Goal: Register for event/course

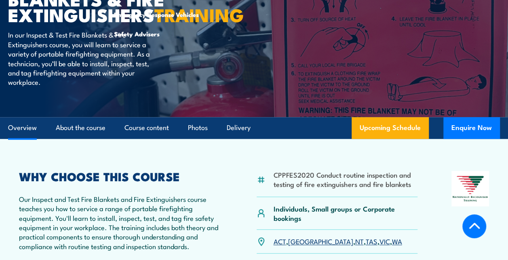
scroll to position [247, 0]
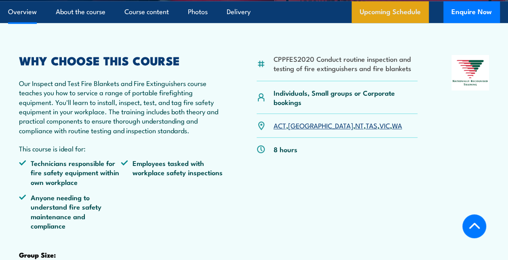
click at [379, 23] on link "Upcoming Schedule" at bounding box center [389, 12] width 77 height 22
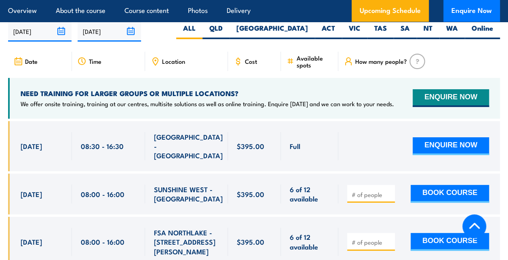
scroll to position [1485, 0]
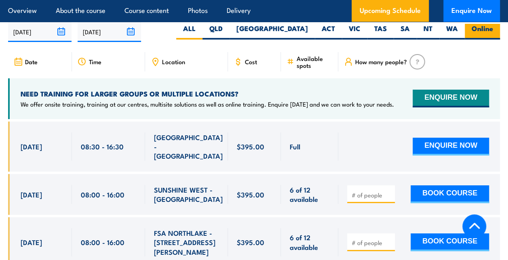
click at [480, 36] on label "Online" at bounding box center [482, 32] width 35 height 16
click at [493, 29] on input "Online" at bounding box center [495, 26] width 5 height 5
radio input "true"
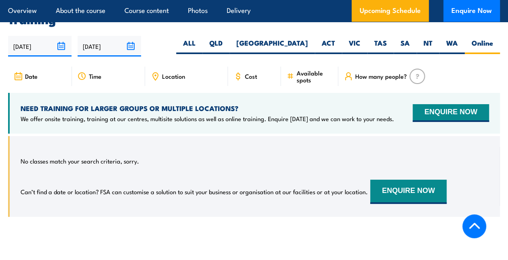
scroll to position [1477, 0]
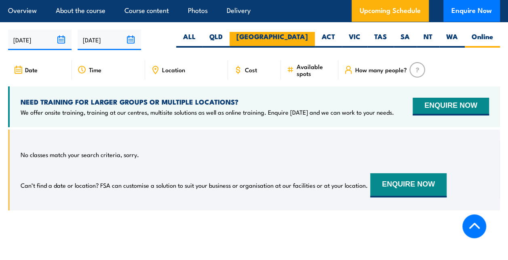
click at [299, 40] on label "[GEOGRAPHIC_DATA]" at bounding box center [271, 40] width 85 height 16
click at [308, 37] on input "[GEOGRAPHIC_DATA]" at bounding box center [310, 34] width 5 height 5
radio input "true"
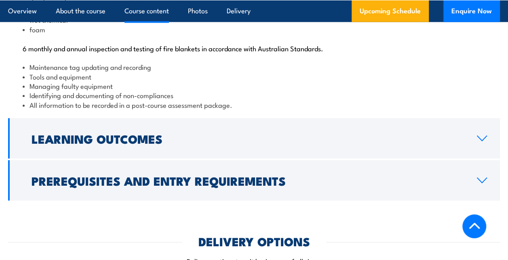
scroll to position [912, 0]
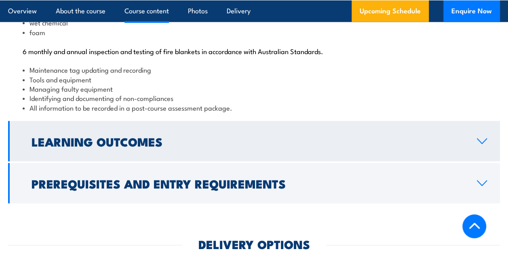
click at [283, 147] on h2 "Learning Outcomes" at bounding box center [248, 141] width 432 height 11
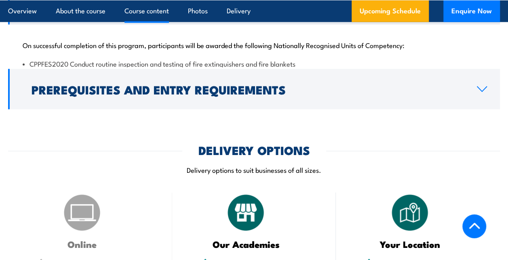
scroll to position [883, 0]
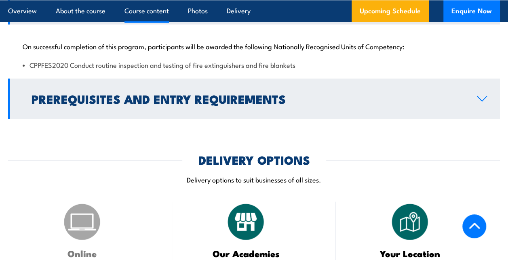
click at [313, 119] on link "Prerequisites and Entry Requirements" at bounding box center [254, 99] width 492 height 40
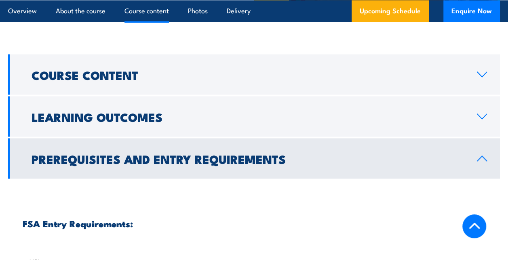
scroll to position [771, 0]
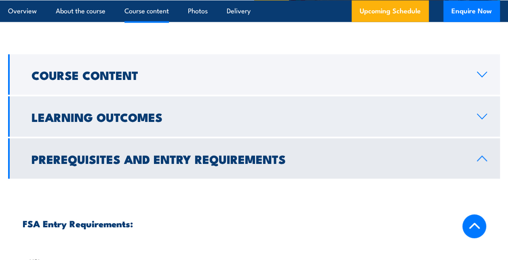
click at [312, 137] on link "Learning Outcomes" at bounding box center [254, 117] width 492 height 40
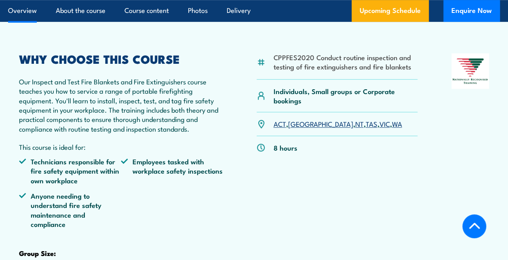
scroll to position [249, 0]
